Goal: Task Accomplishment & Management: Use online tool/utility

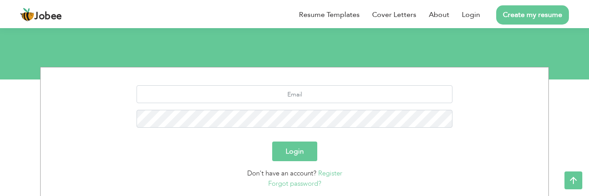
scroll to position [54, 0]
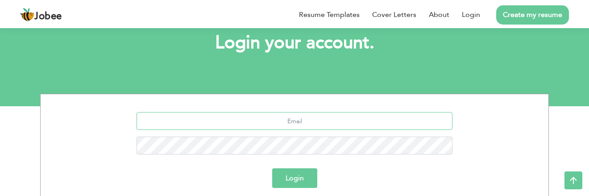
click at [294, 124] on input "text" at bounding box center [295, 121] width 316 height 18
type input "[EMAIL_ADDRESS][DOMAIN_NAME]"
click at [300, 174] on button "Login" at bounding box center [294, 178] width 45 height 20
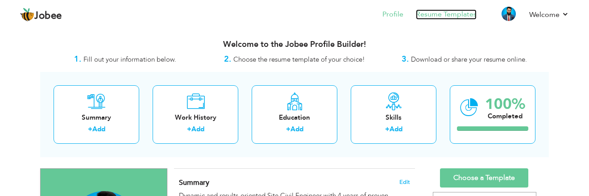
click at [442, 13] on link "Resume Templates" at bounding box center [446, 14] width 61 height 10
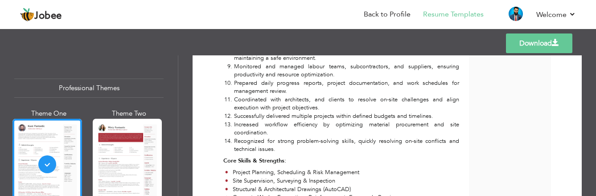
scroll to position [446, 0]
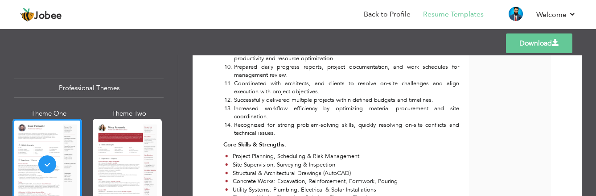
click at [133, 131] on div at bounding box center [128, 164] width 70 height 91
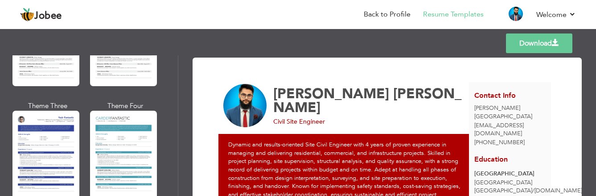
scroll to position [1678, 0]
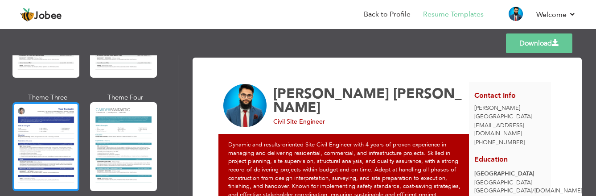
click at [63, 102] on div at bounding box center [45, 146] width 67 height 88
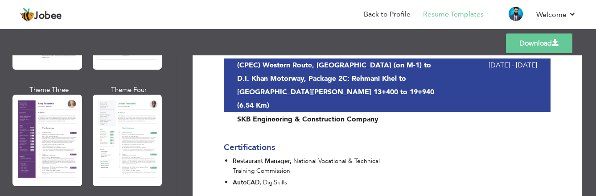
scroll to position [786, 0]
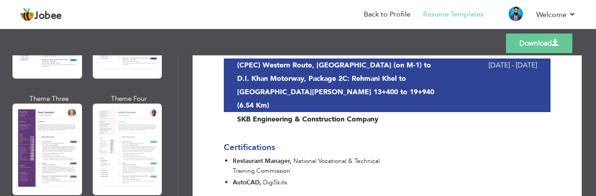
click at [70, 121] on div at bounding box center [47, 149] width 70 height 91
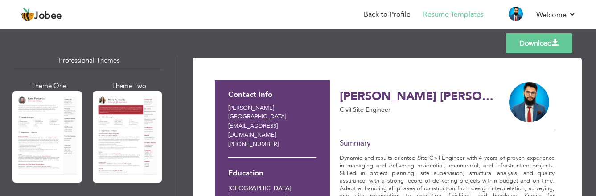
scroll to position [0, 0]
